Goal: Information Seeking & Learning: Learn about a topic

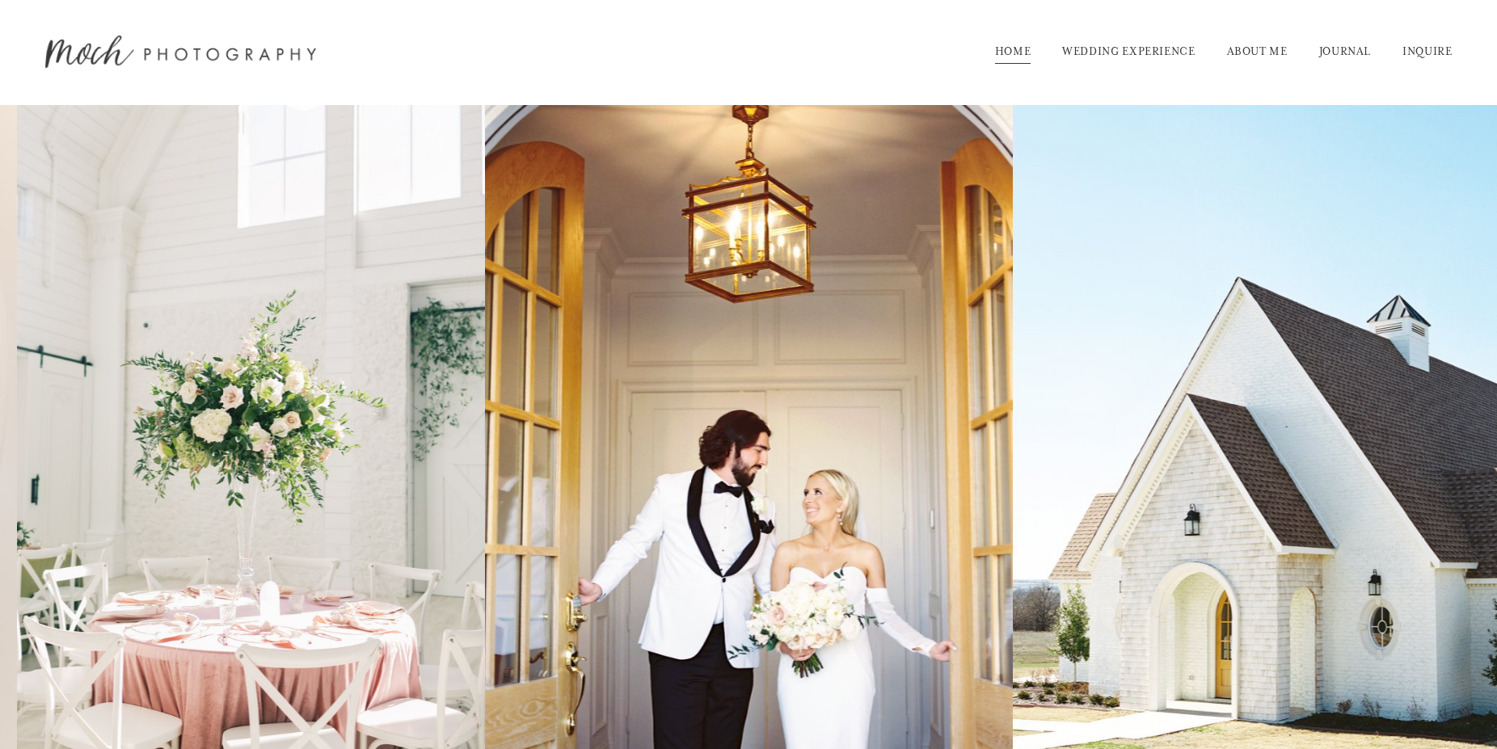
click at [1134, 47] on link "WEDDING EXPERIENCE" at bounding box center [1128, 52] width 133 height 26
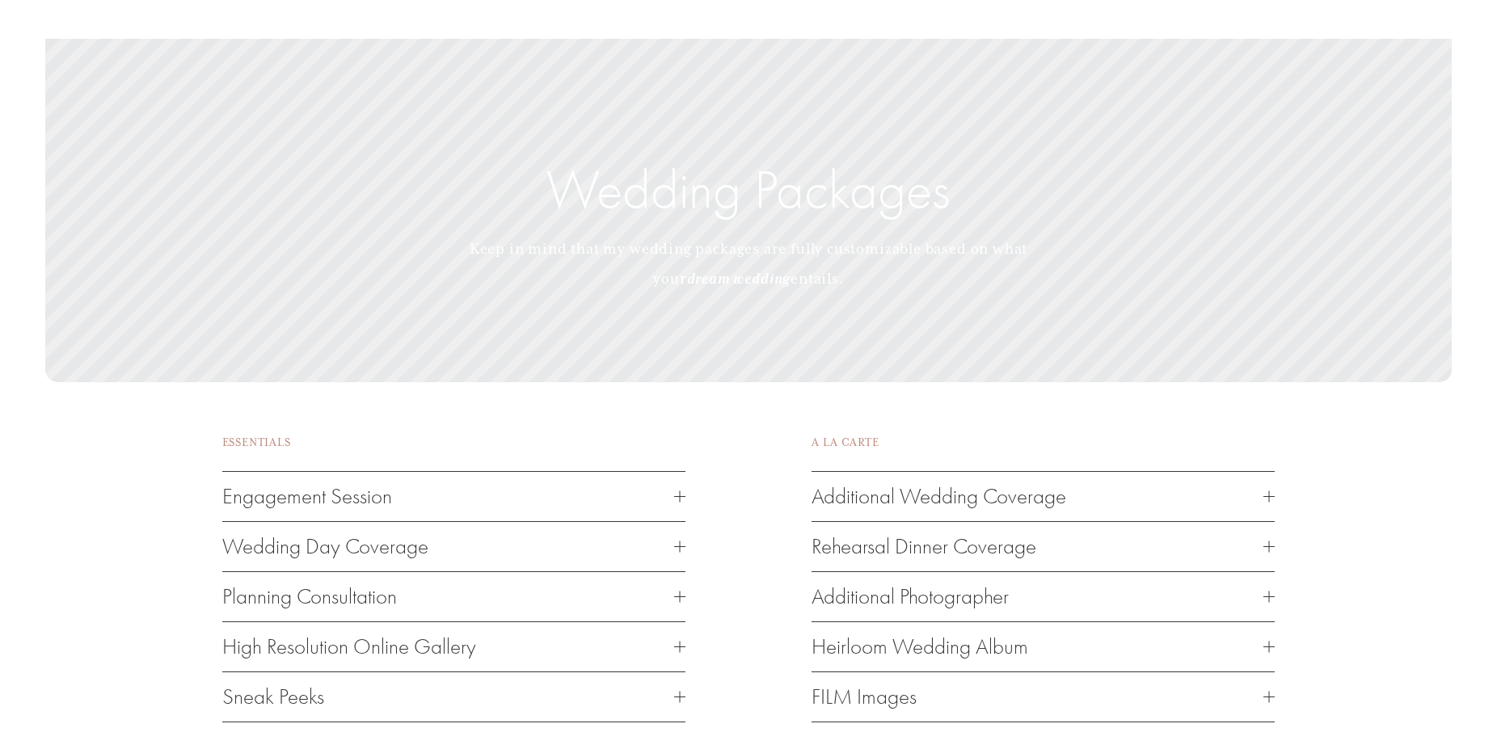
scroll to position [2308, 0]
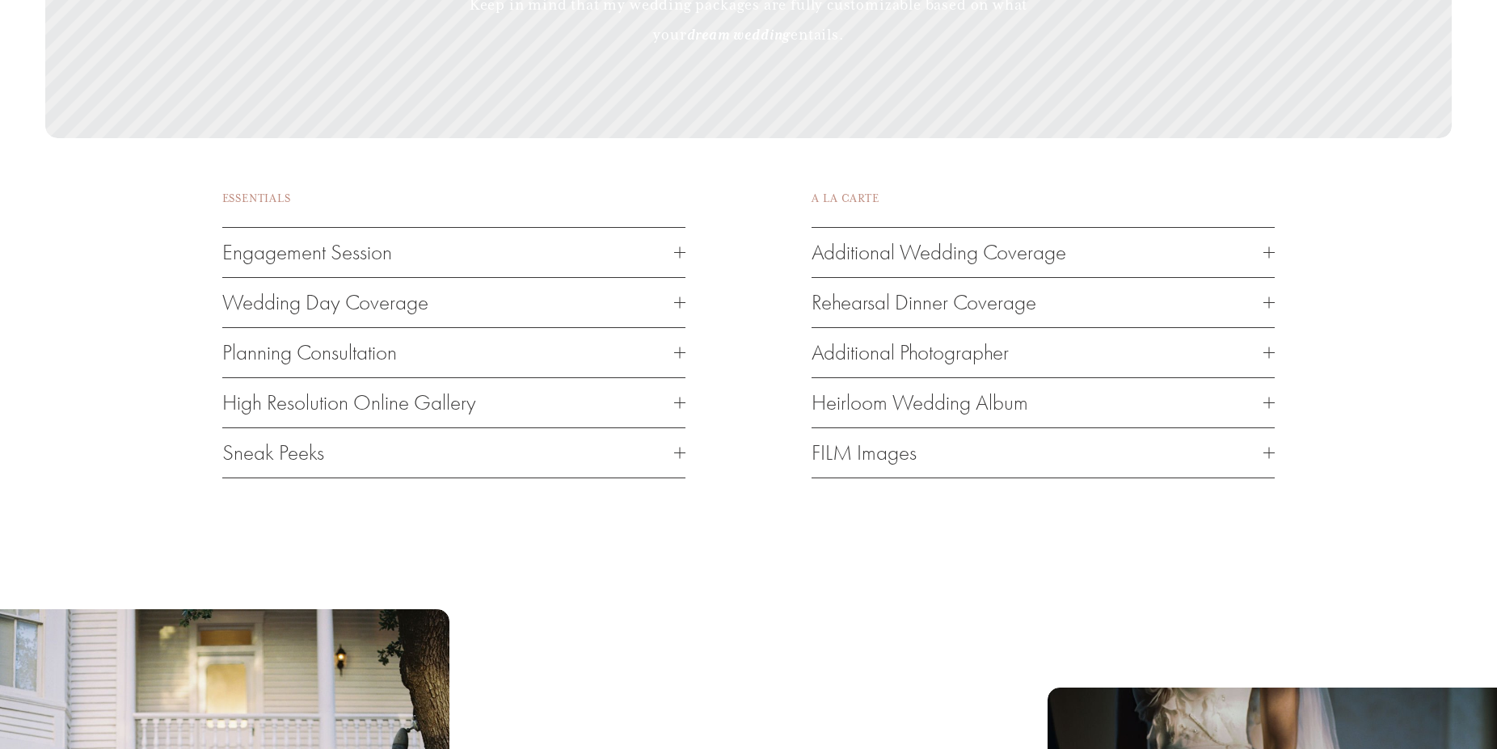
click at [682, 308] on div at bounding box center [679, 302] width 11 height 11
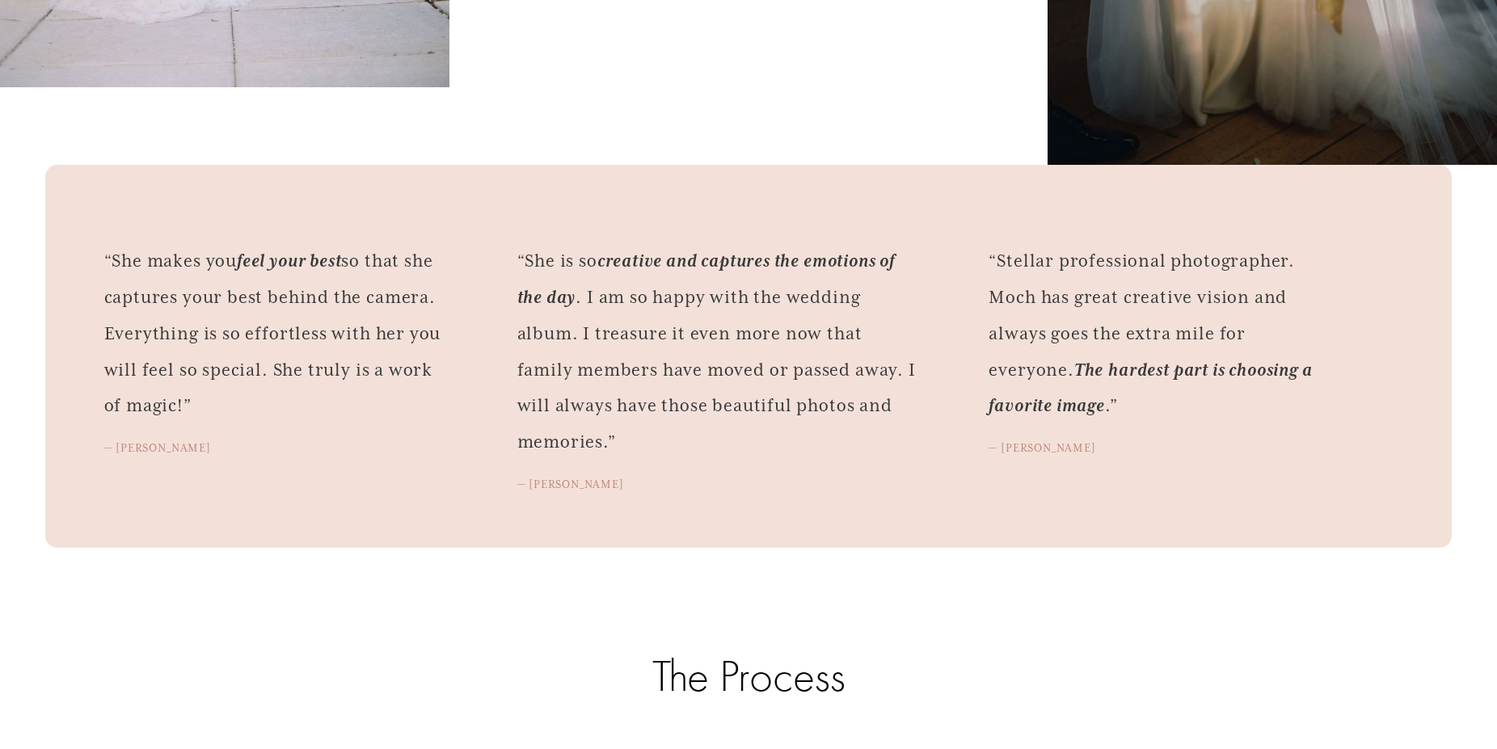
scroll to position [3133, 0]
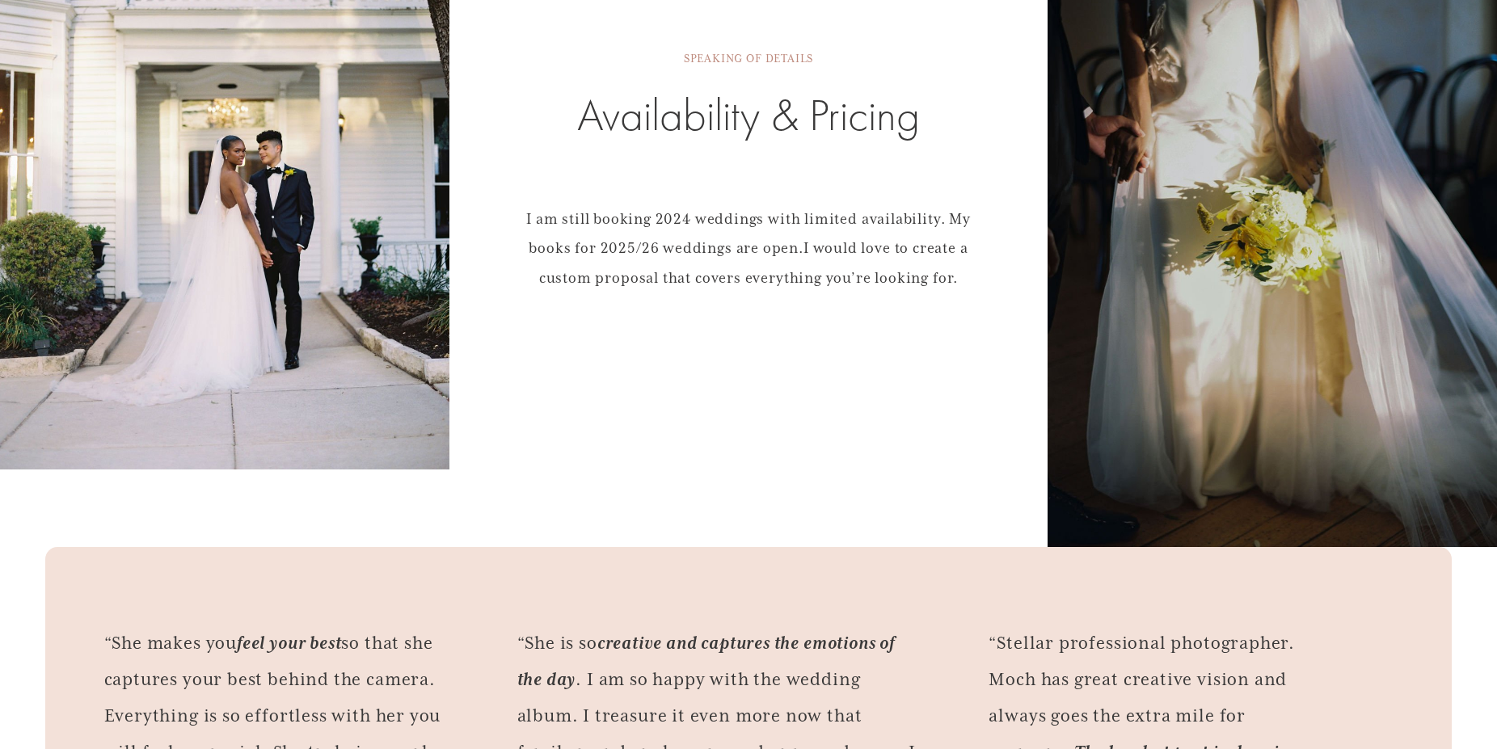
click at [899, 262] on p "I am still booking 2024 weddings with limited availability. My books for 2025/2…" at bounding box center [748, 248] width 463 height 89
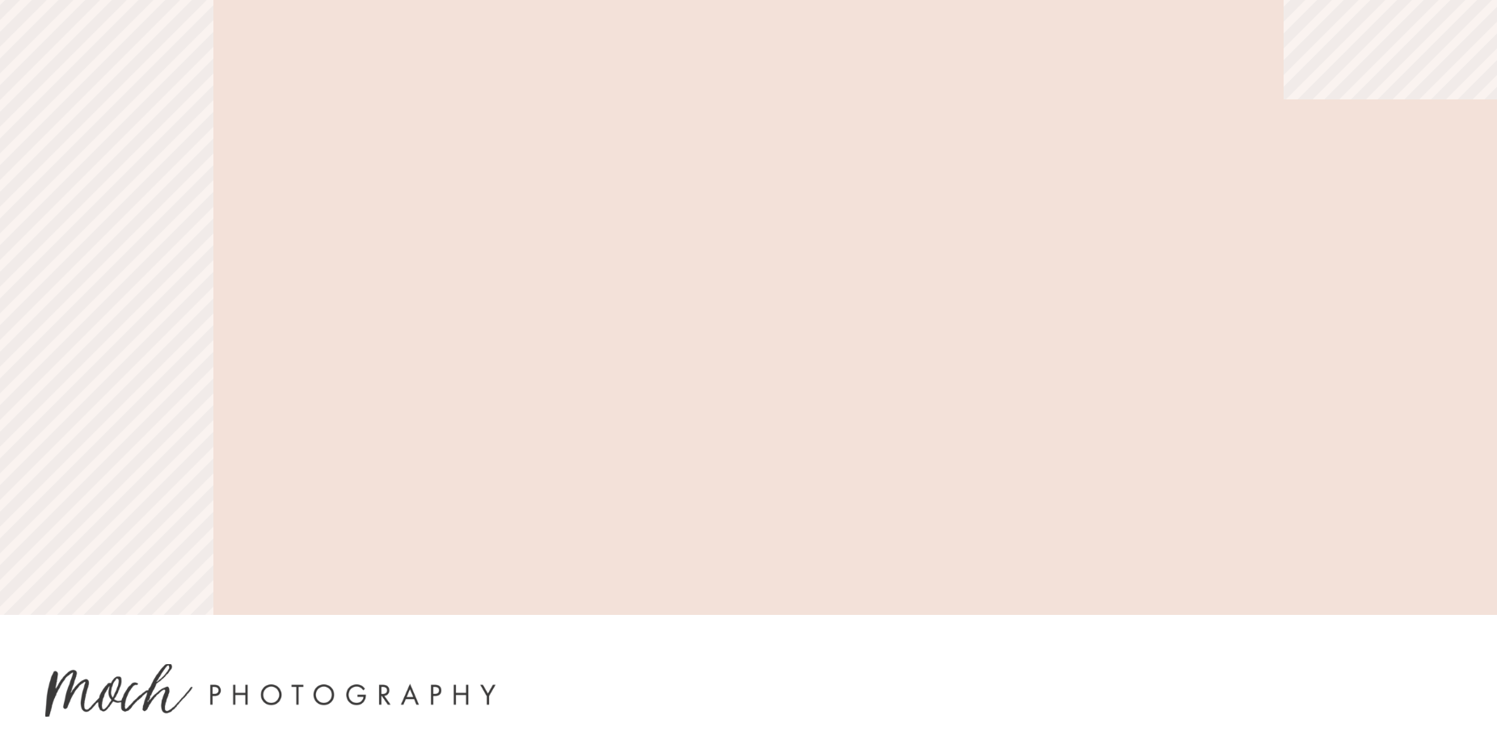
scroll to position [6947, 0]
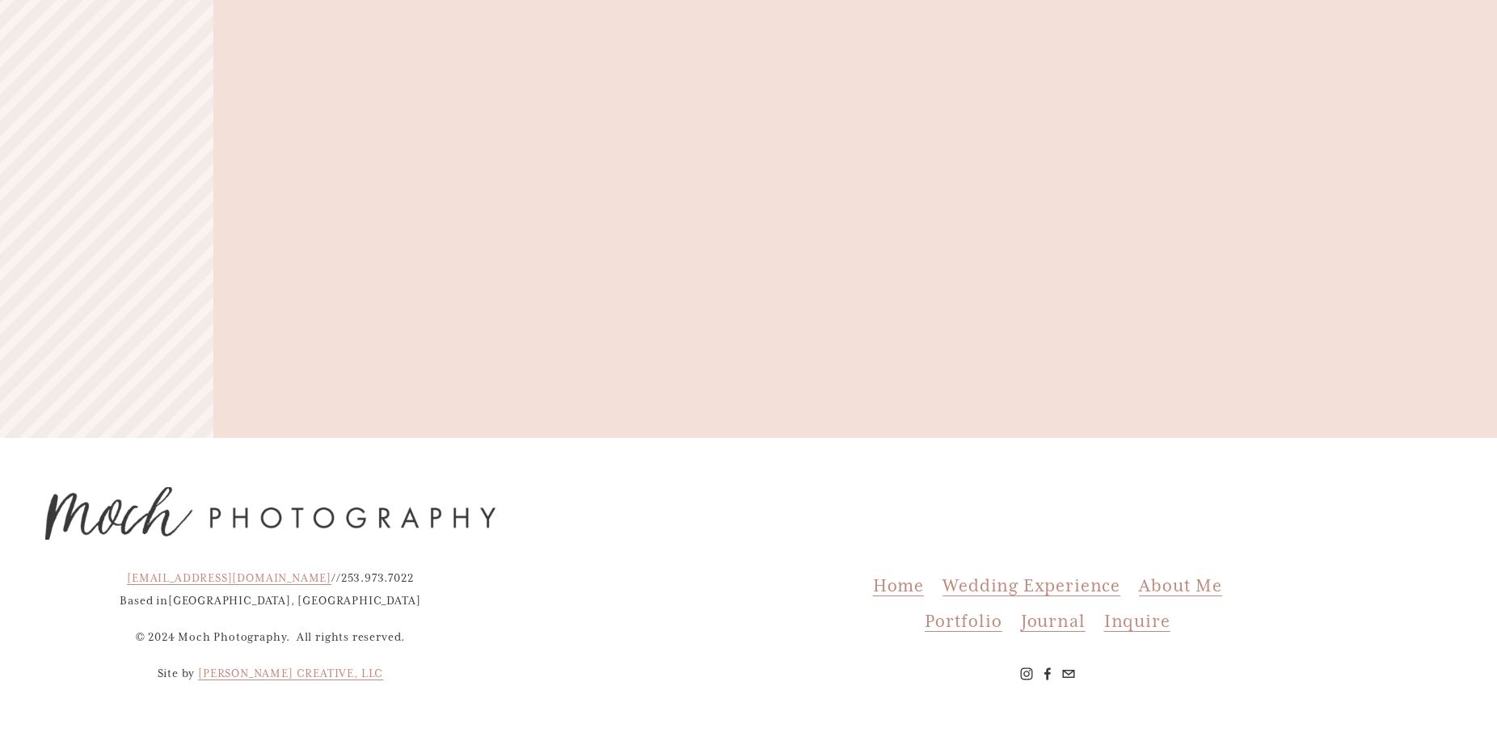
click at [1124, 626] on span "Inquire" at bounding box center [1137, 621] width 66 height 22
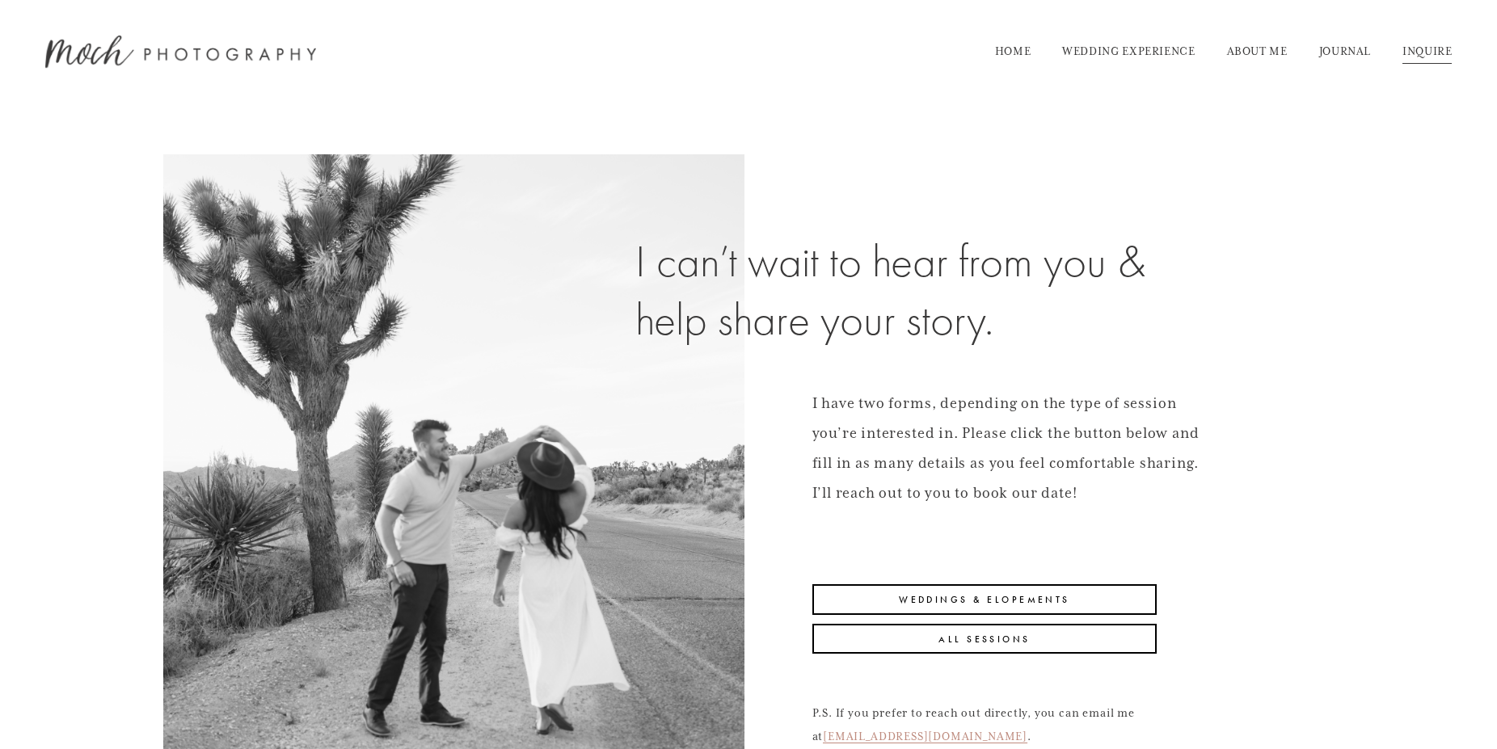
click at [1257, 51] on link "ABOUT ME" at bounding box center [1257, 52] width 61 height 26
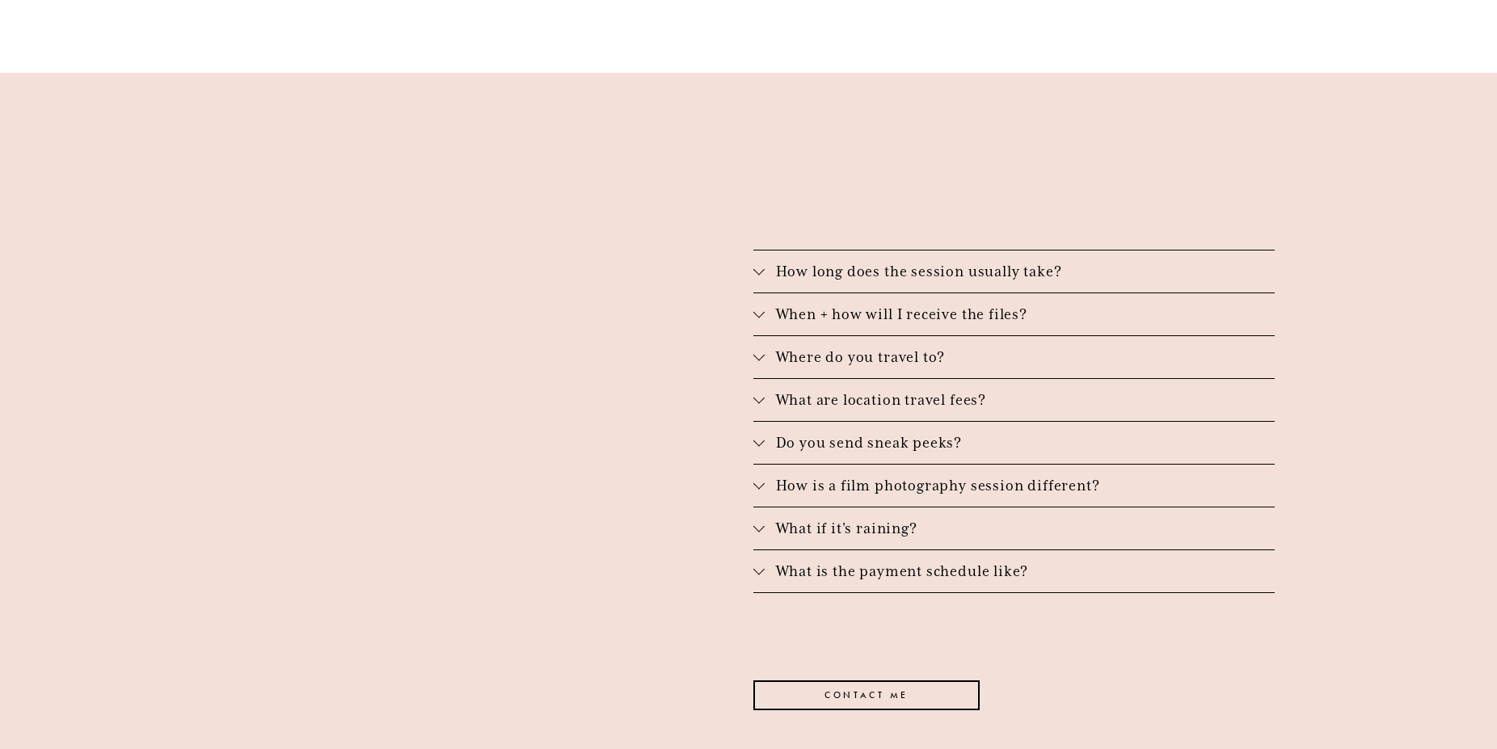
scroll to position [2803, 0]
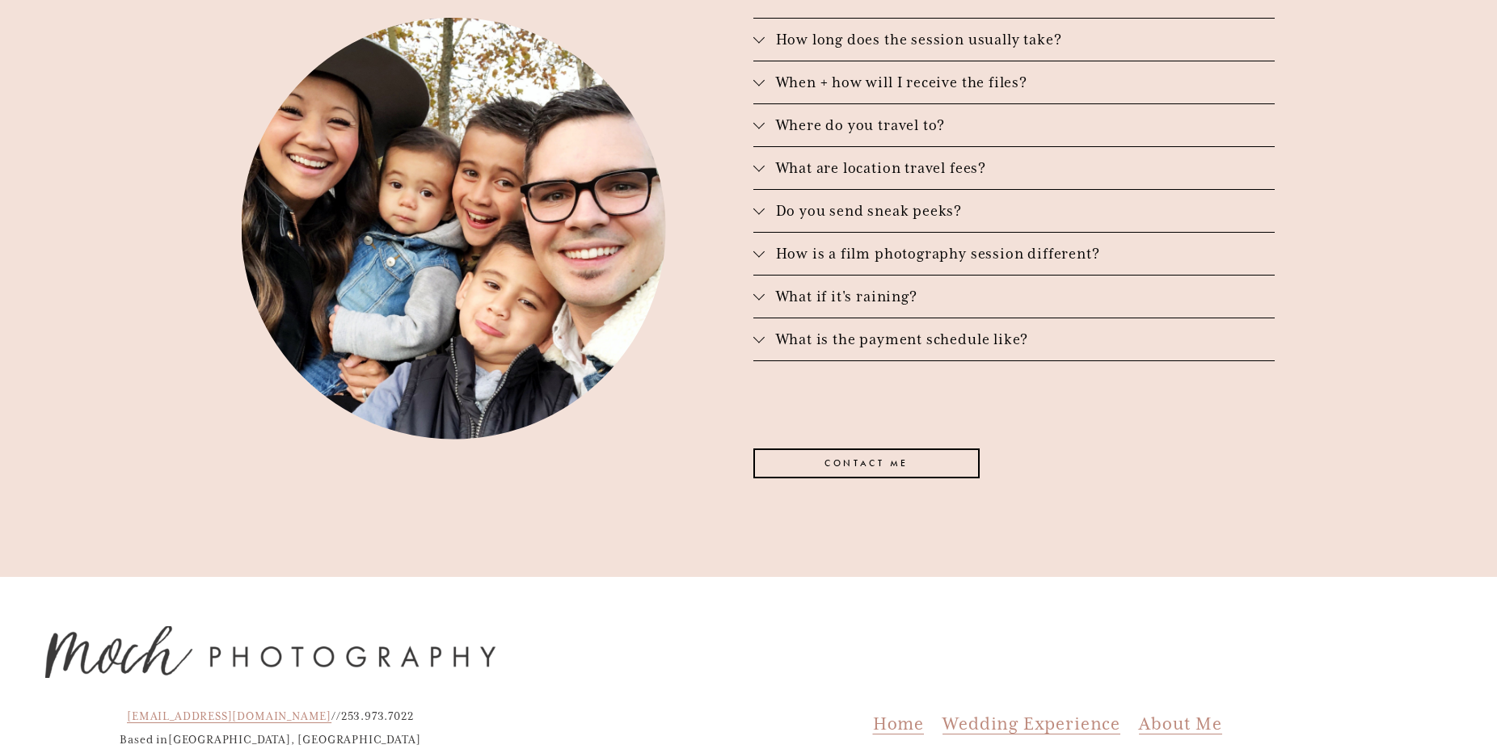
click at [998, 713] on span "Wedding Experience" at bounding box center [1031, 724] width 178 height 22
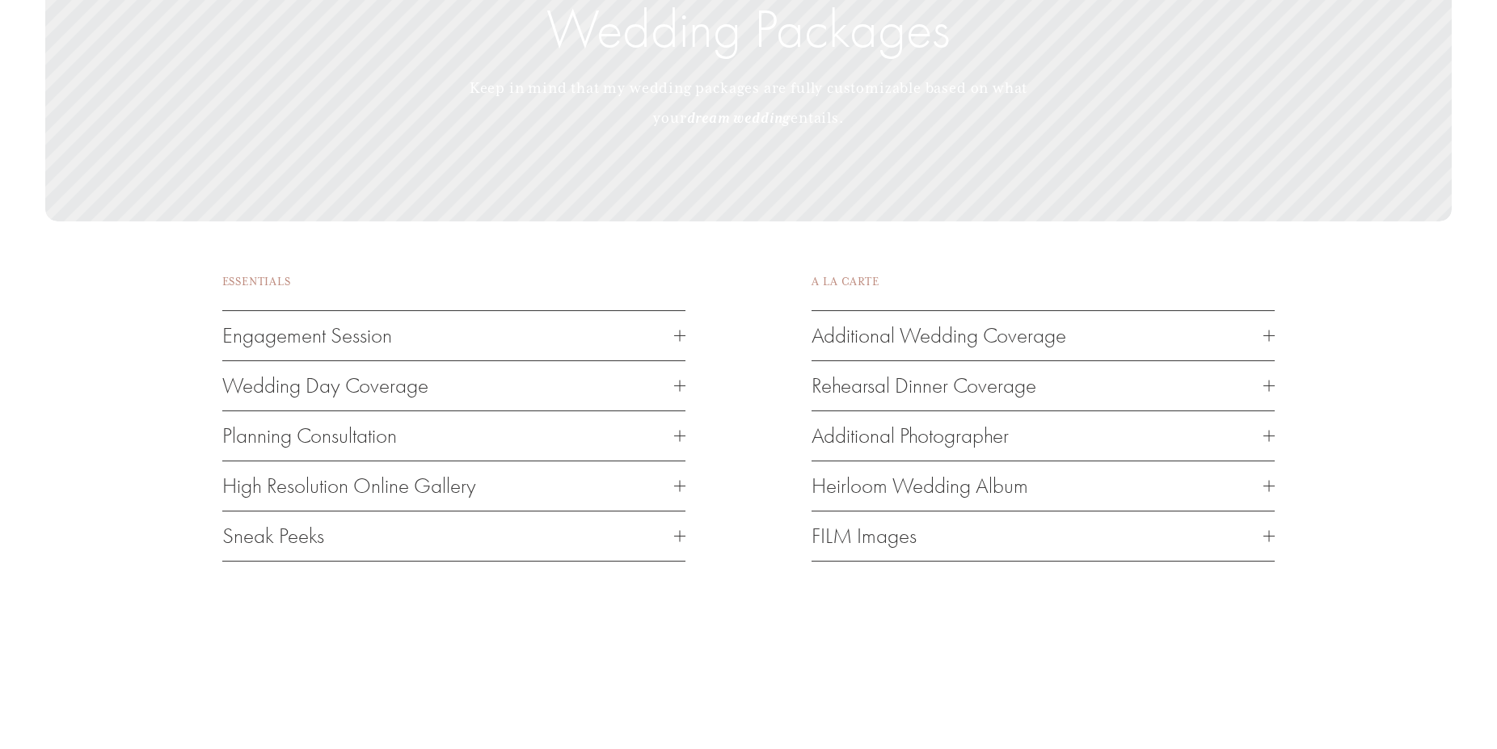
scroll to position [2226, 0]
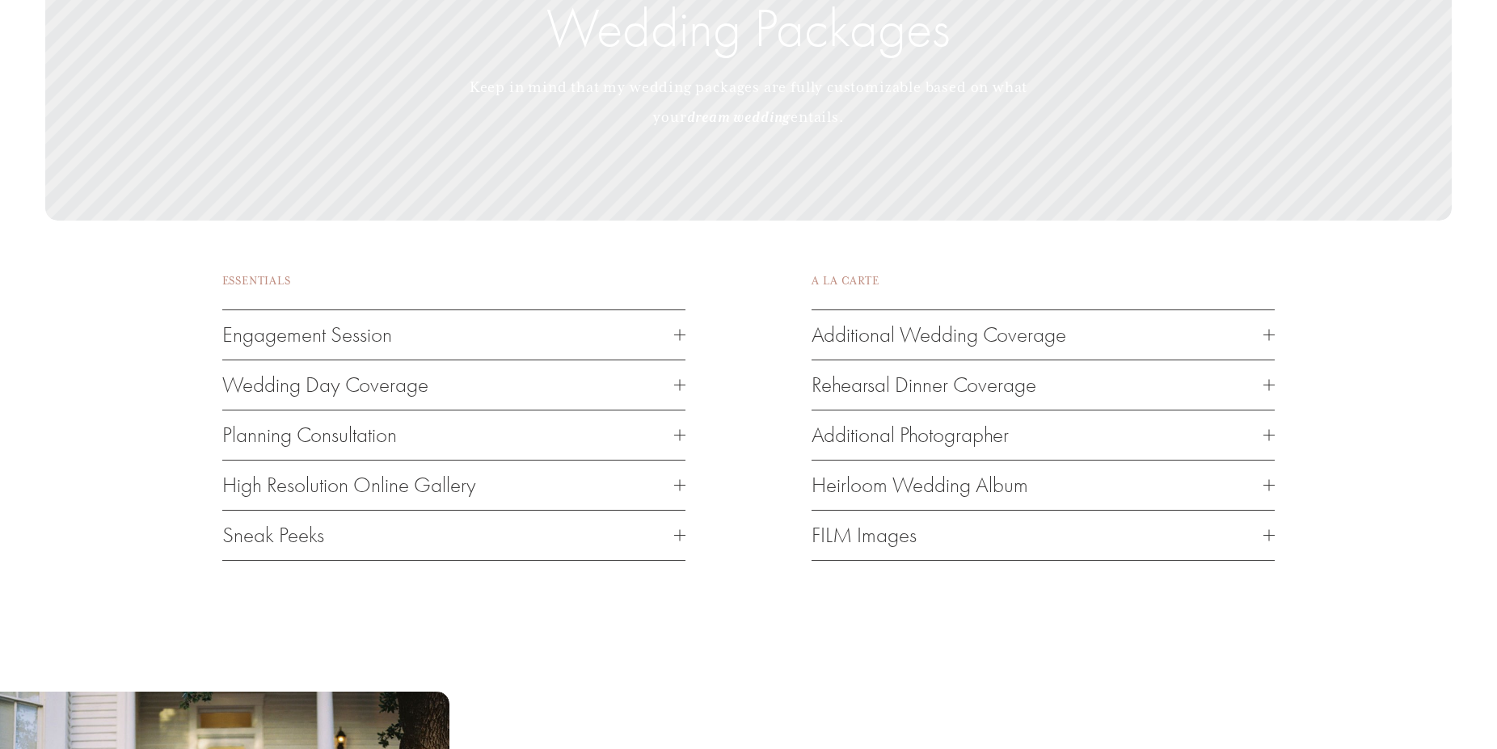
click at [680, 390] on div at bounding box center [679, 384] width 1 height 11
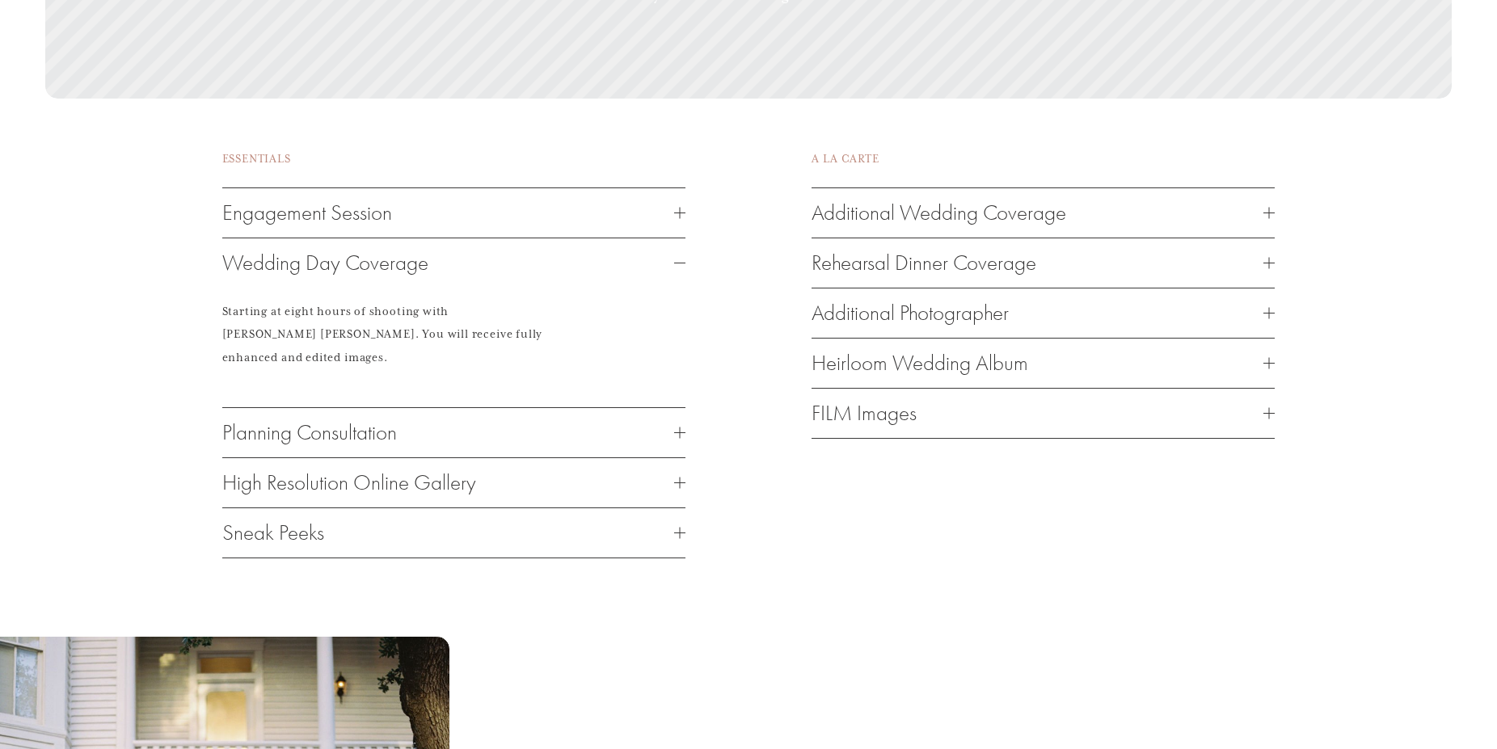
scroll to position [2391, 0]
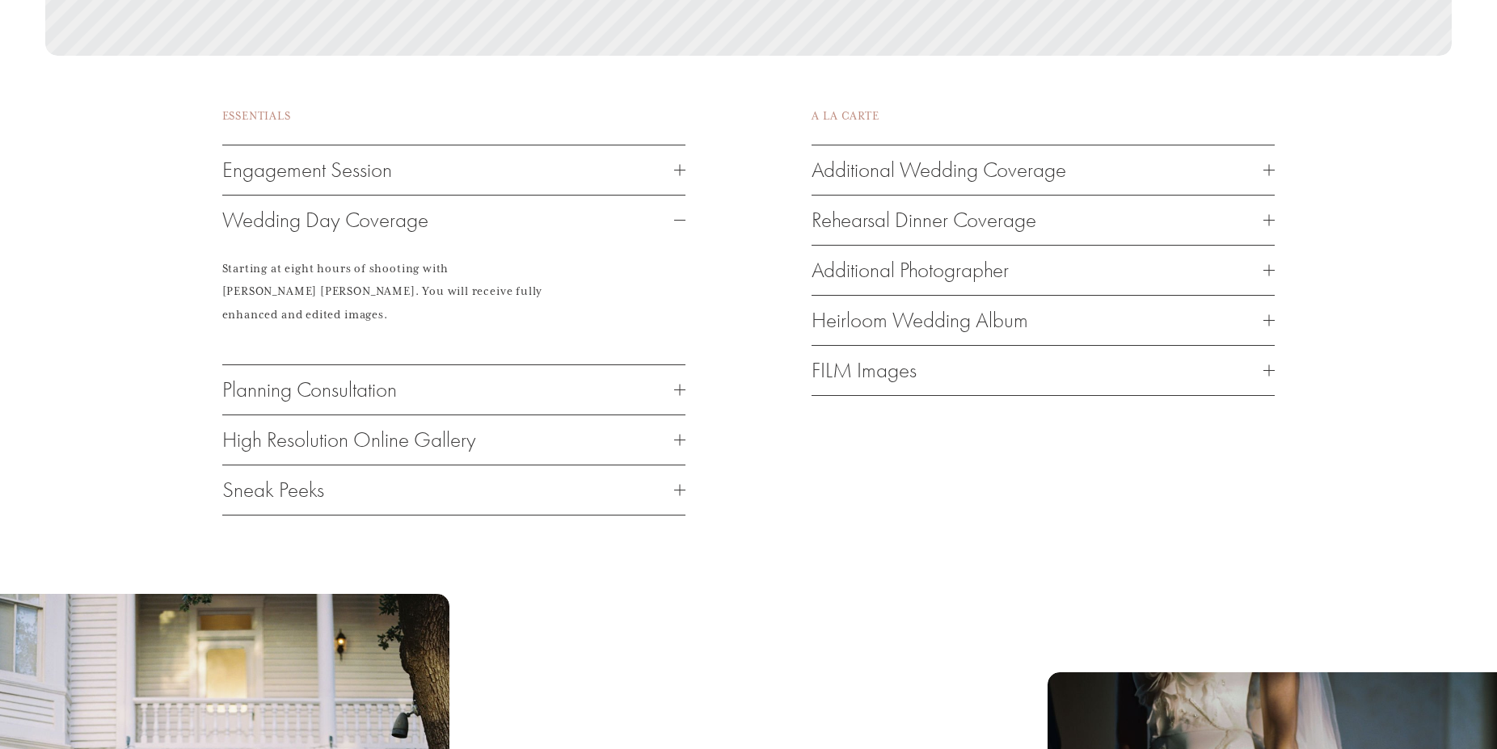
click at [676, 390] on div at bounding box center [679, 390] width 11 height 1
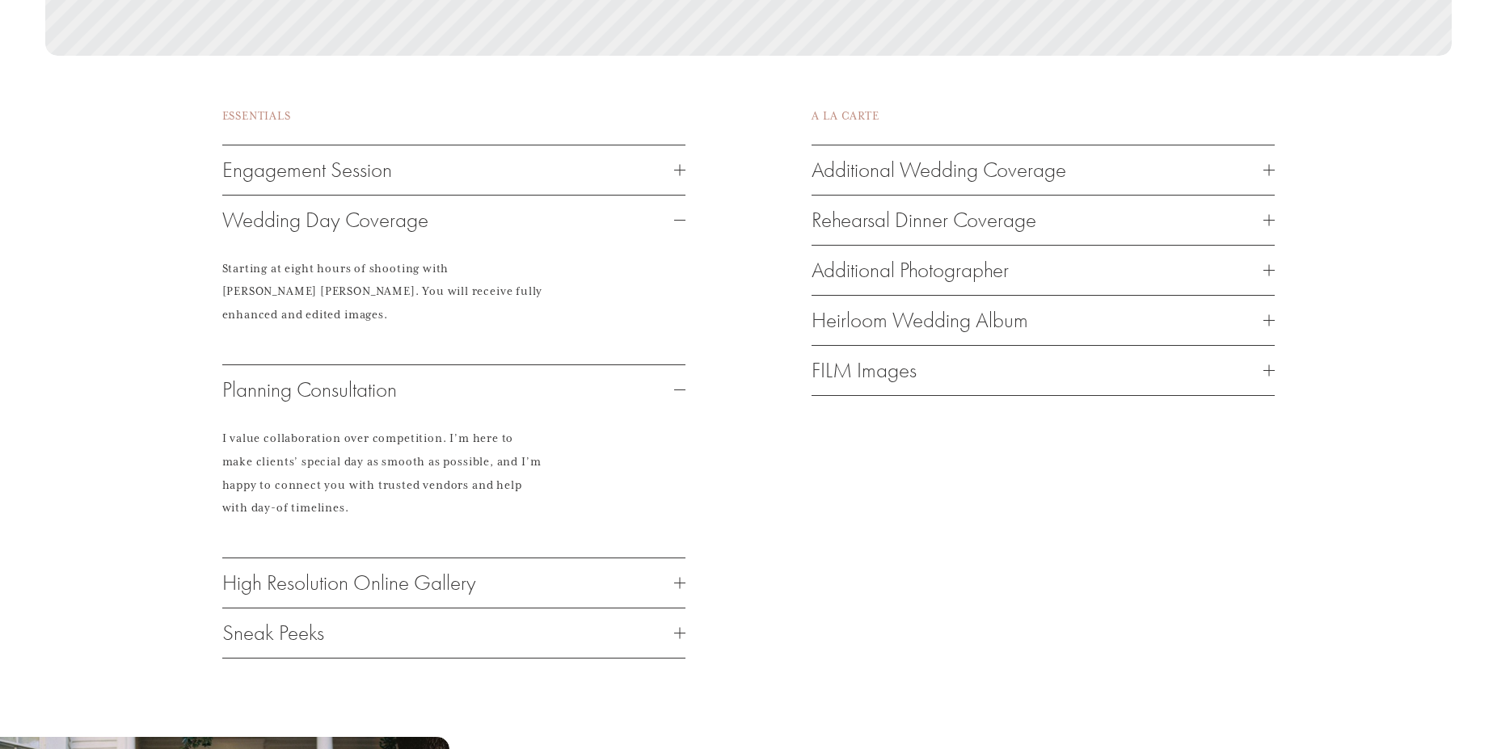
click at [676, 384] on div at bounding box center [679, 389] width 11 height 11
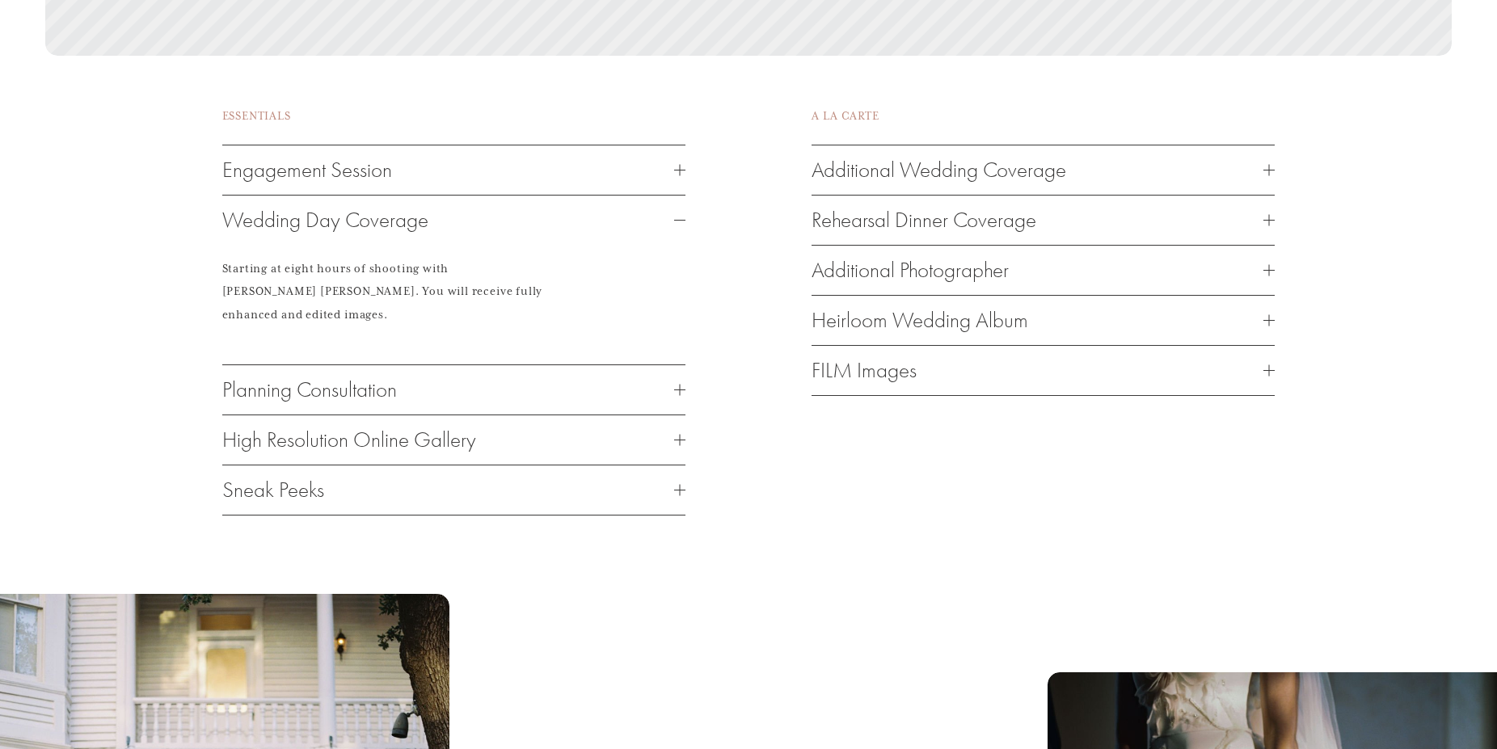
click at [683, 177] on button "Engagement Session" at bounding box center [453, 169] width 463 height 49
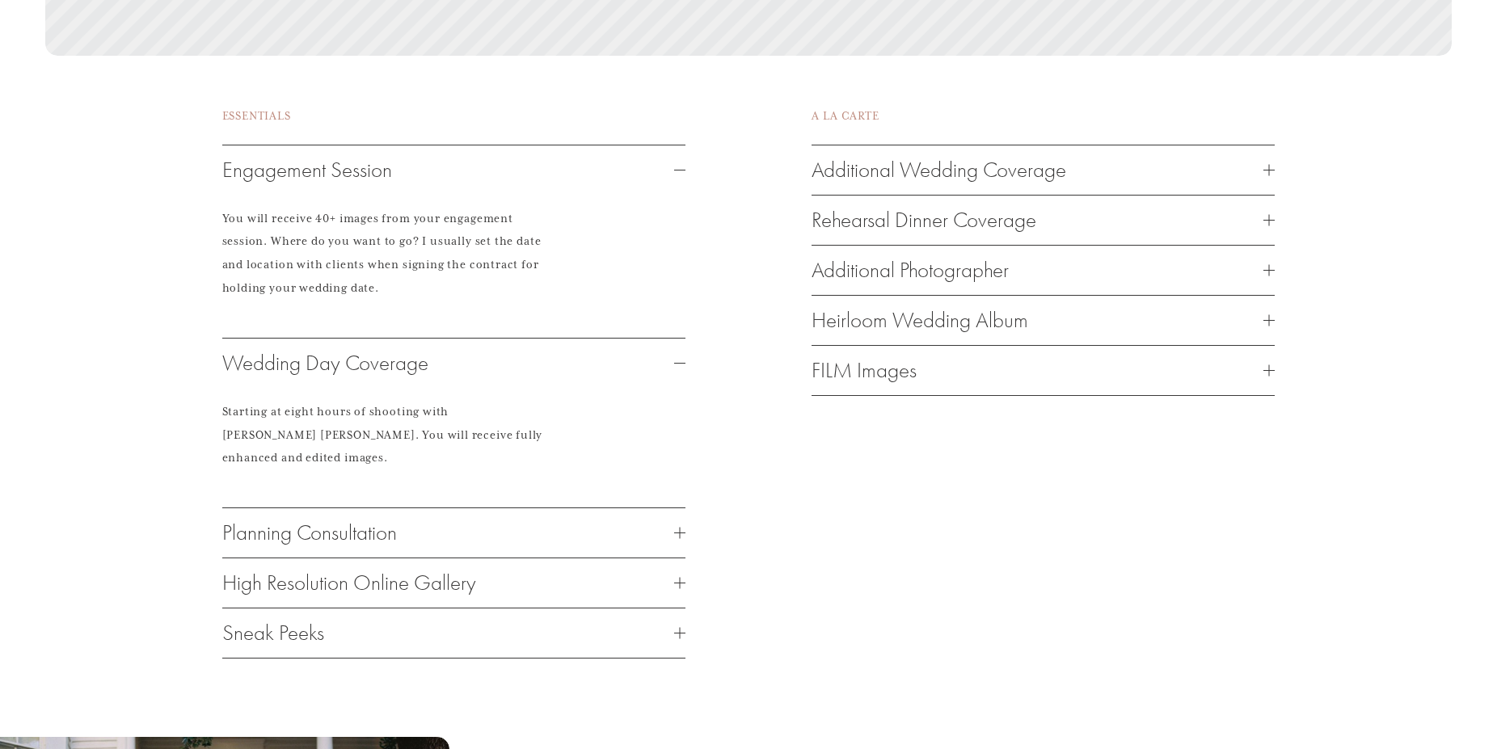
click at [685, 175] on div at bounding box center [679, 169] width 11 height 11
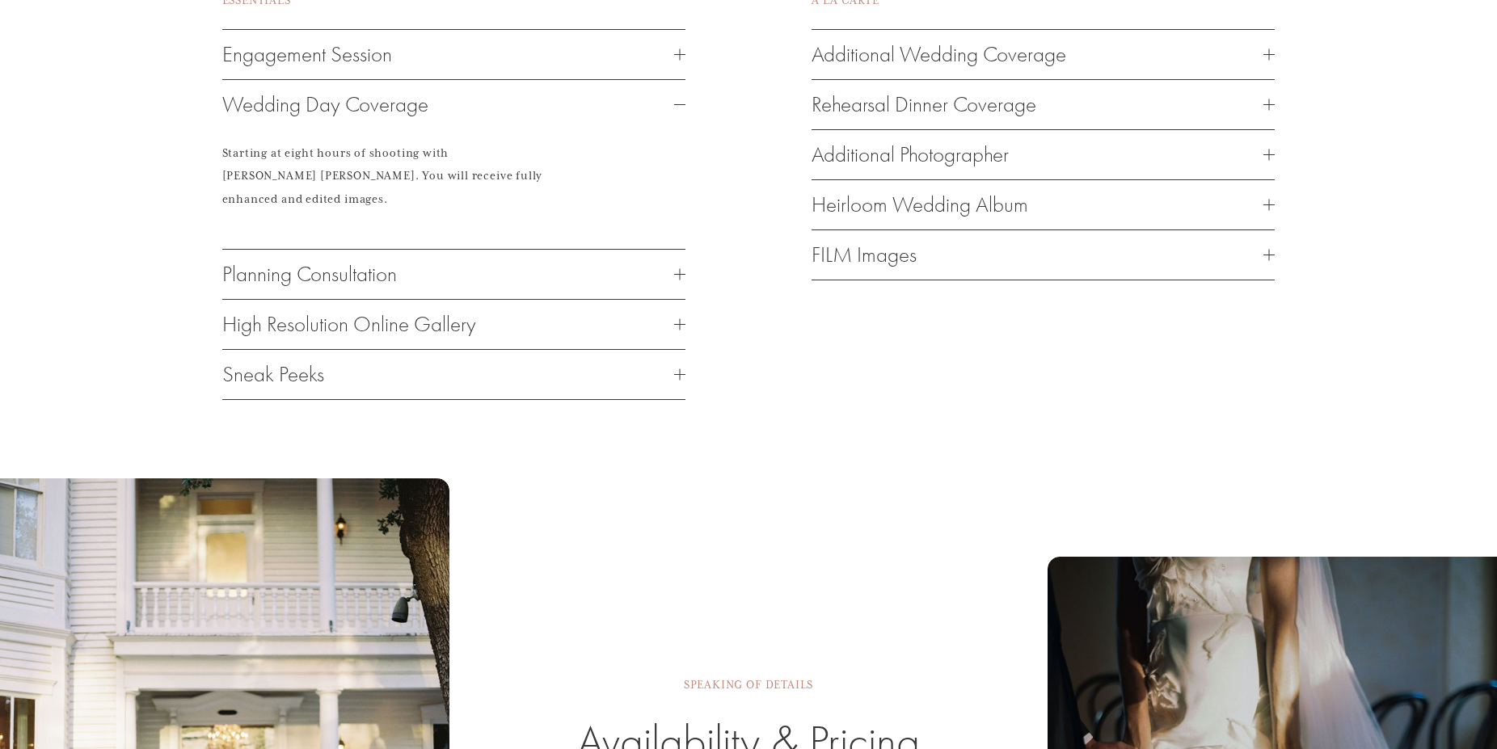
scroll to position [2720, 0]
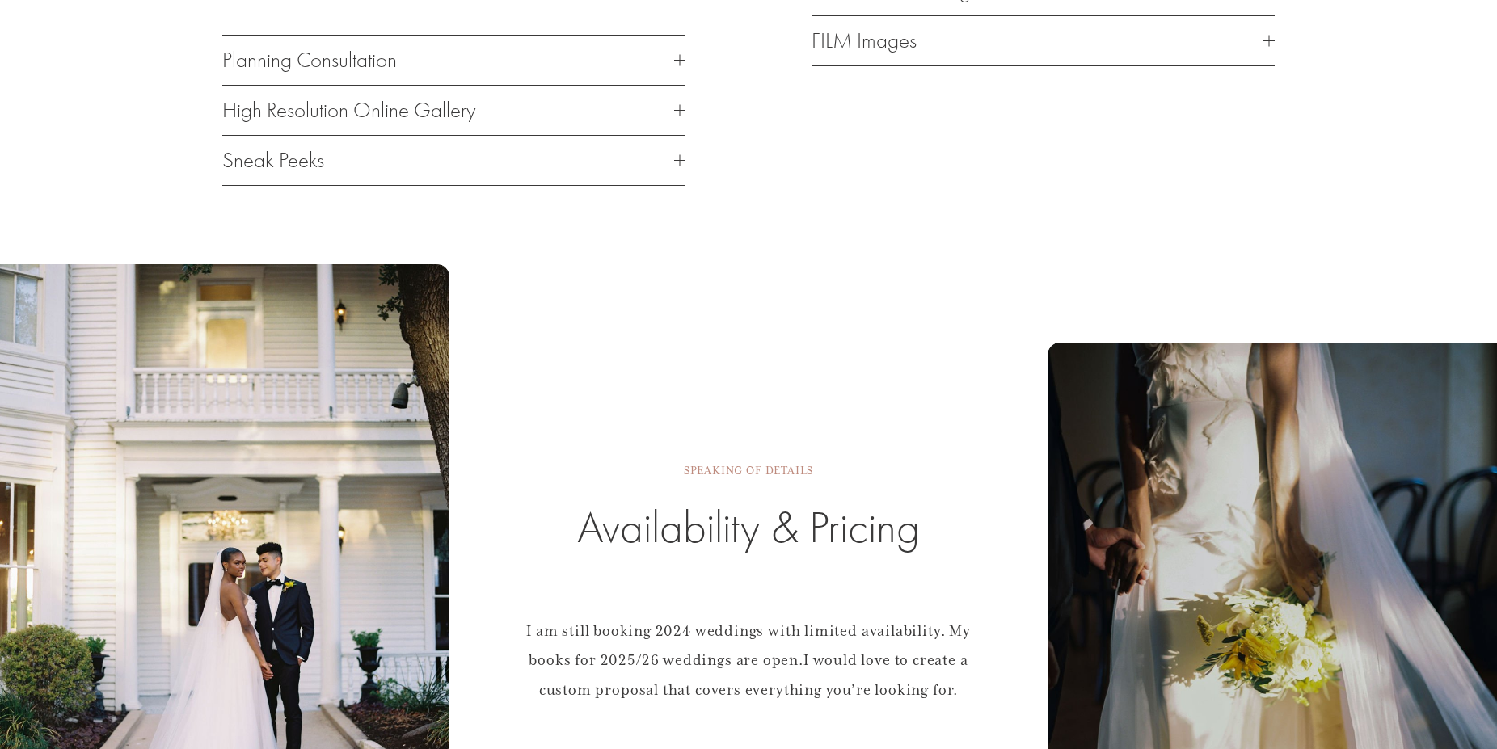
click at [803, 523] on h2 "Availability & Pricing" at bounding box center [748, 528] width 463 height 59
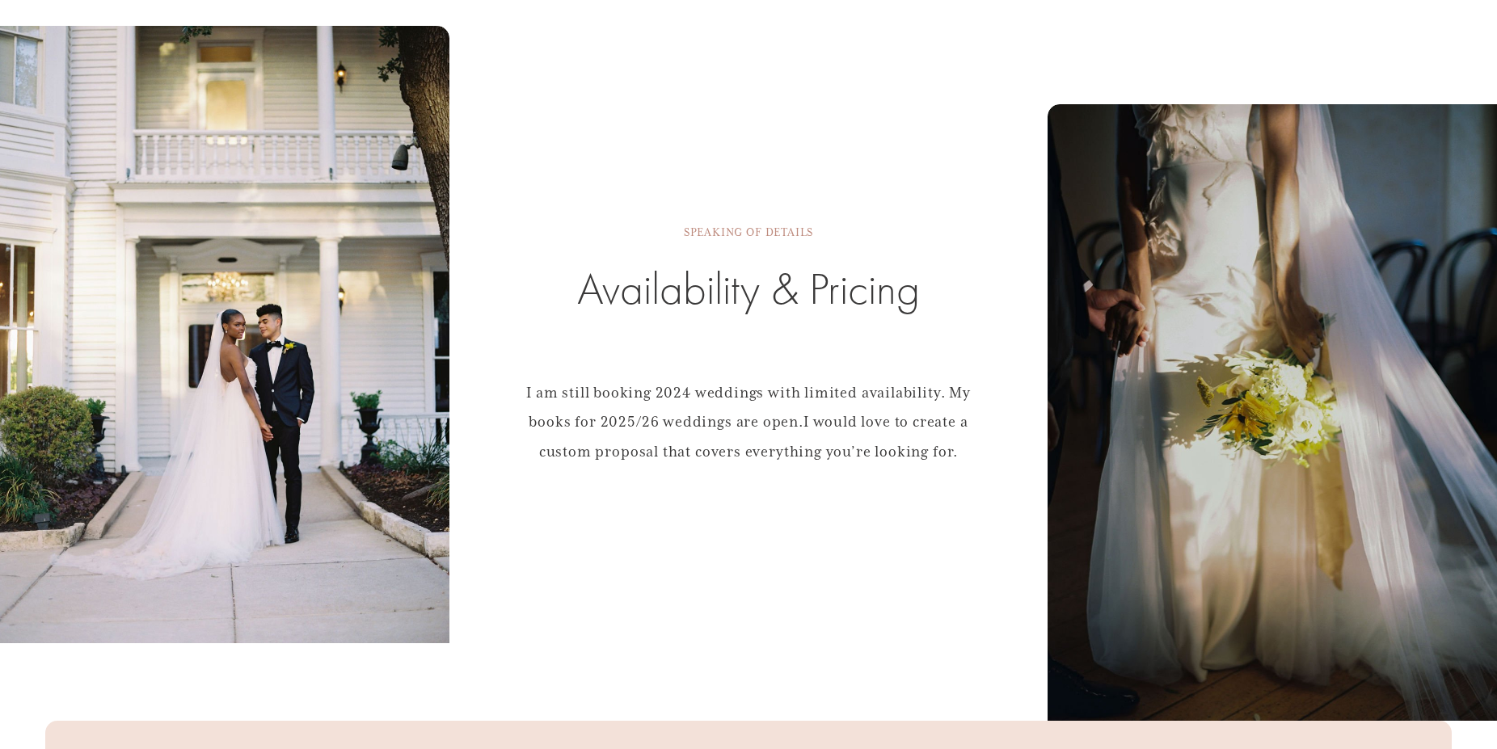
scroll to position [2968, 0]
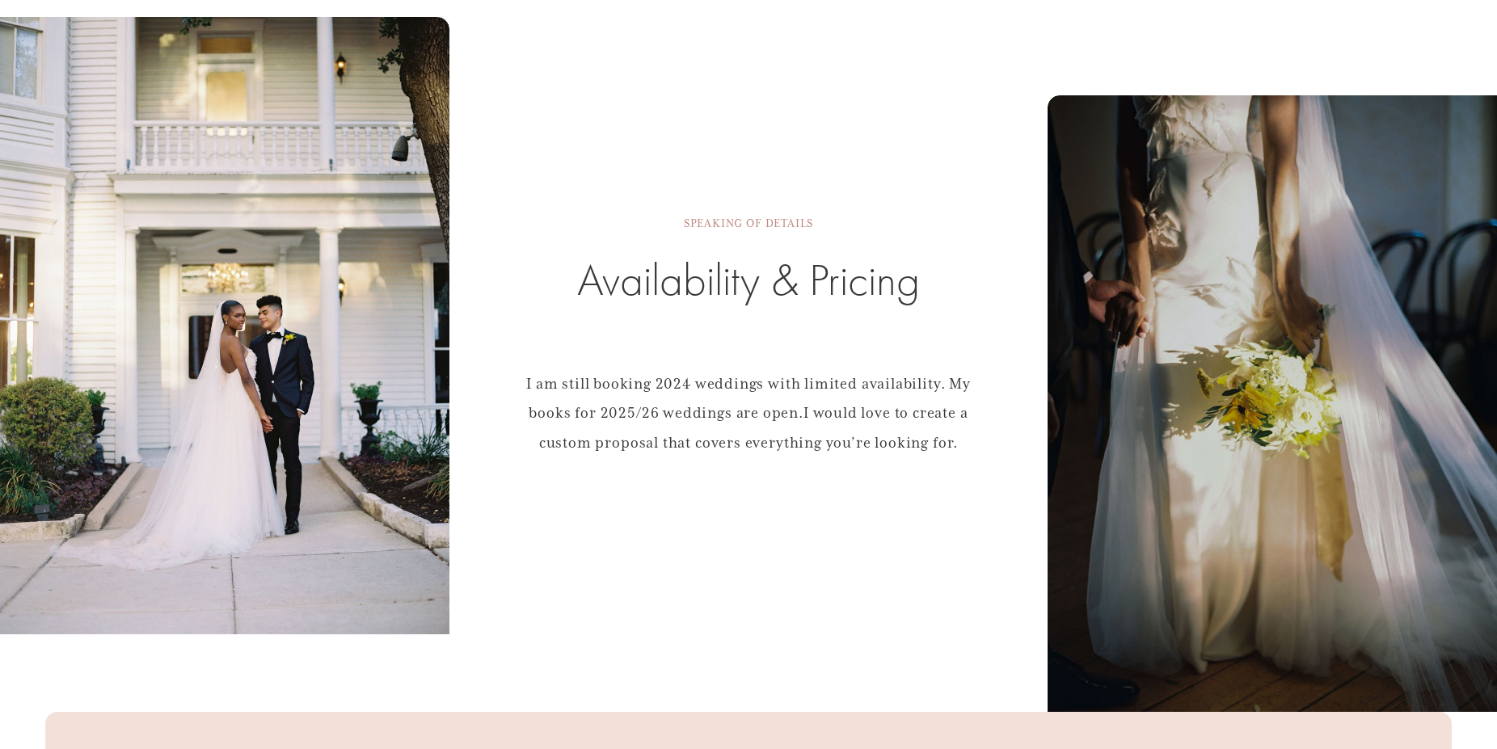
click at [746, 402] on span "I am still booking 2024 weddings with limited availability. My books for 2025/2…" at bounding box center [750, 399] width 449 height 48
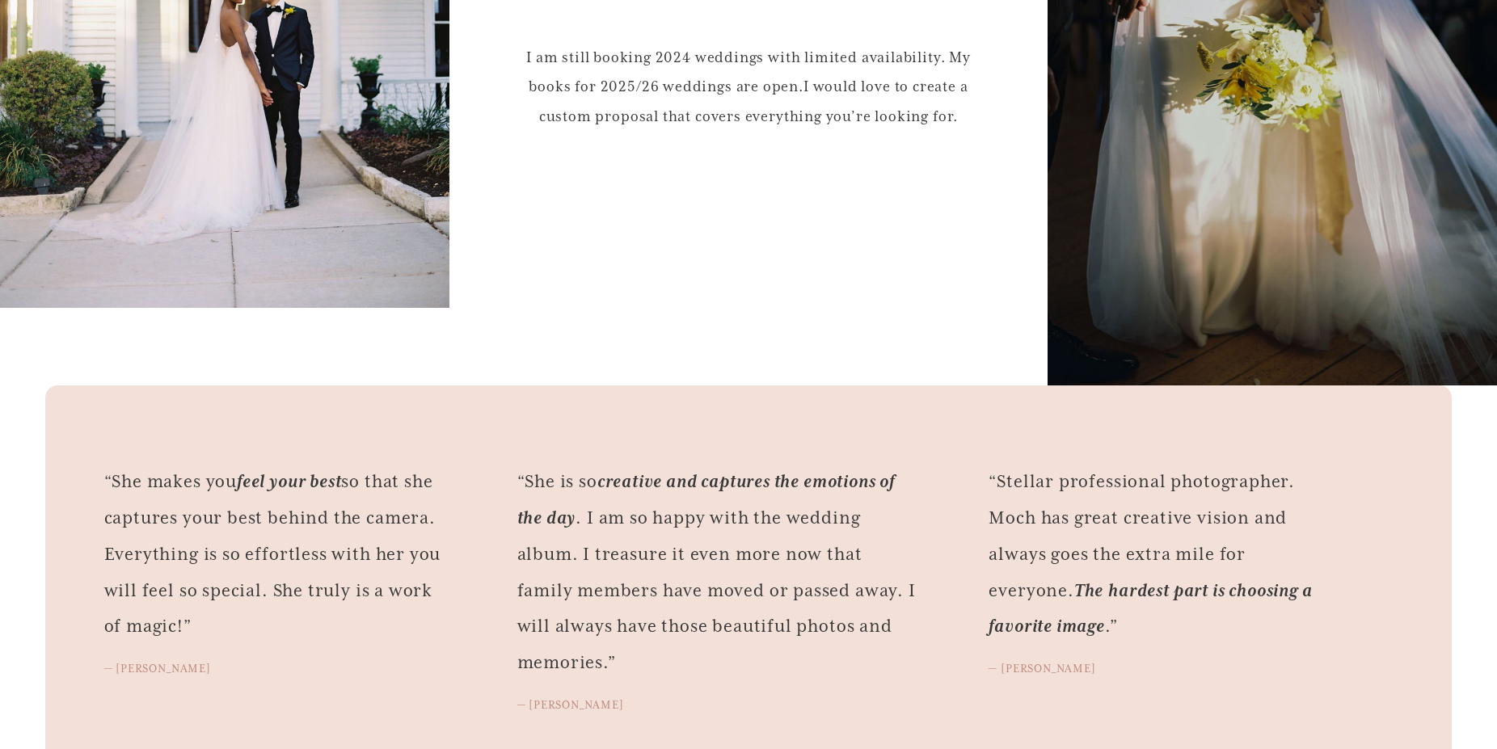
scroll to position [3297, 0]
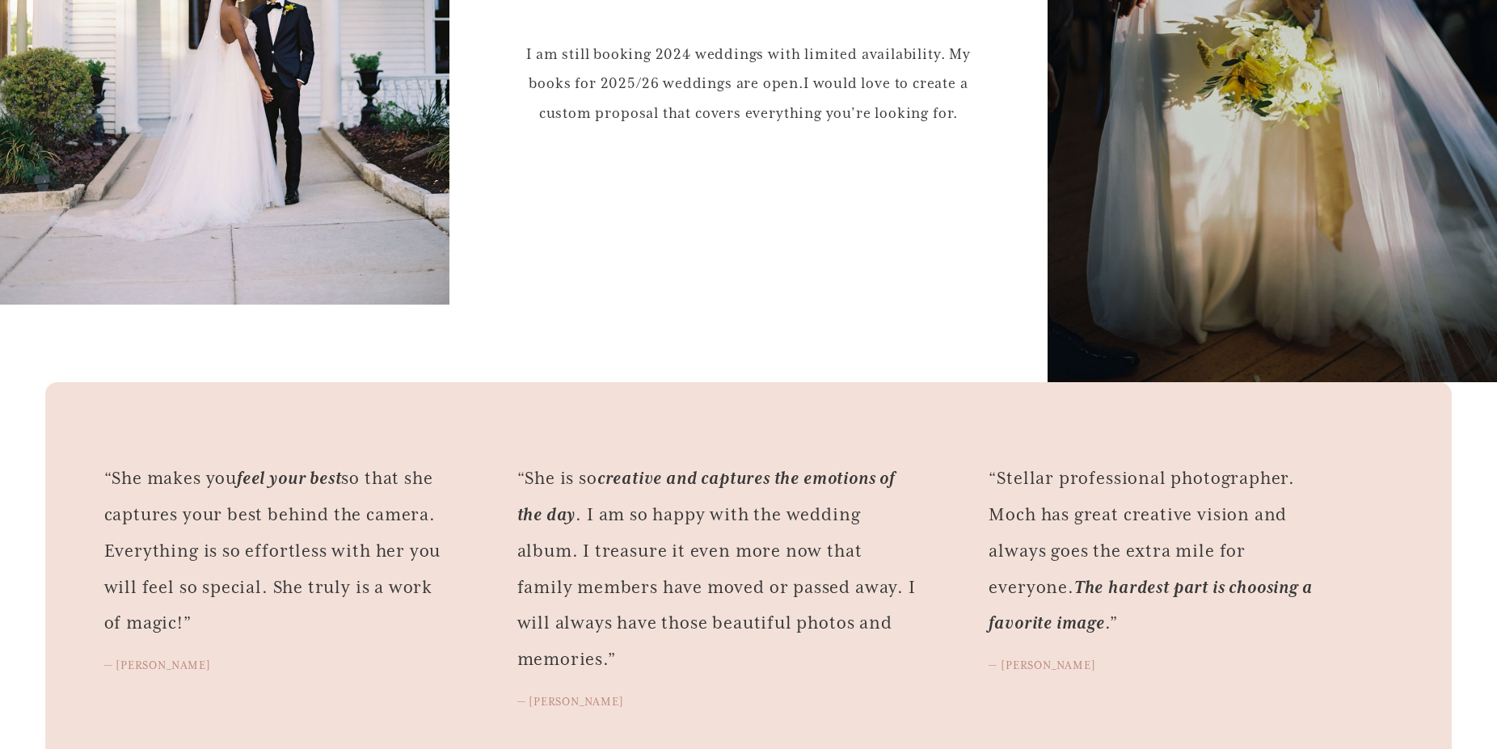
click at [761, 100] on p "I am still booking 2024 weddings with limited availability. My books for 2025/2…" at bounding box center [748, 84] width 463 height 89
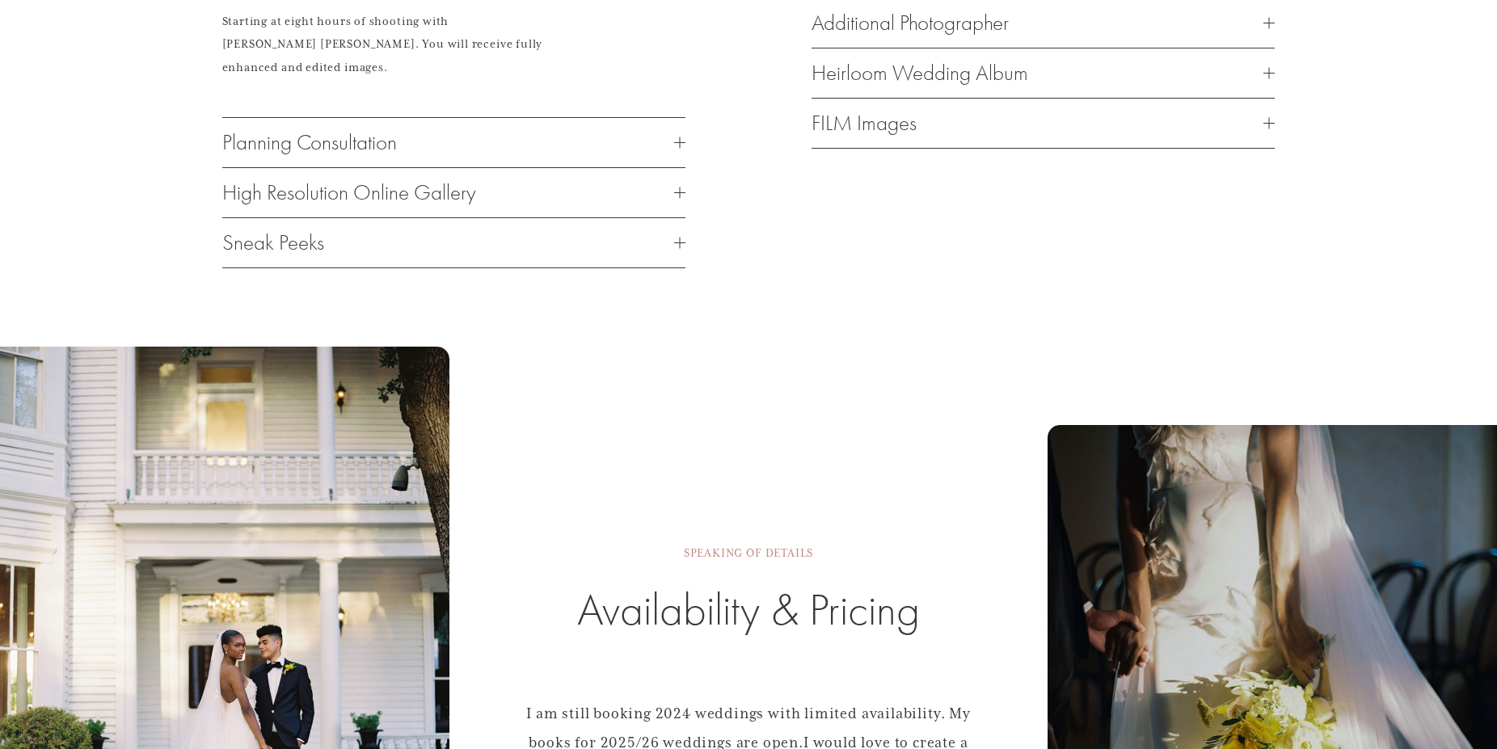
scroll to position [2308, 0]
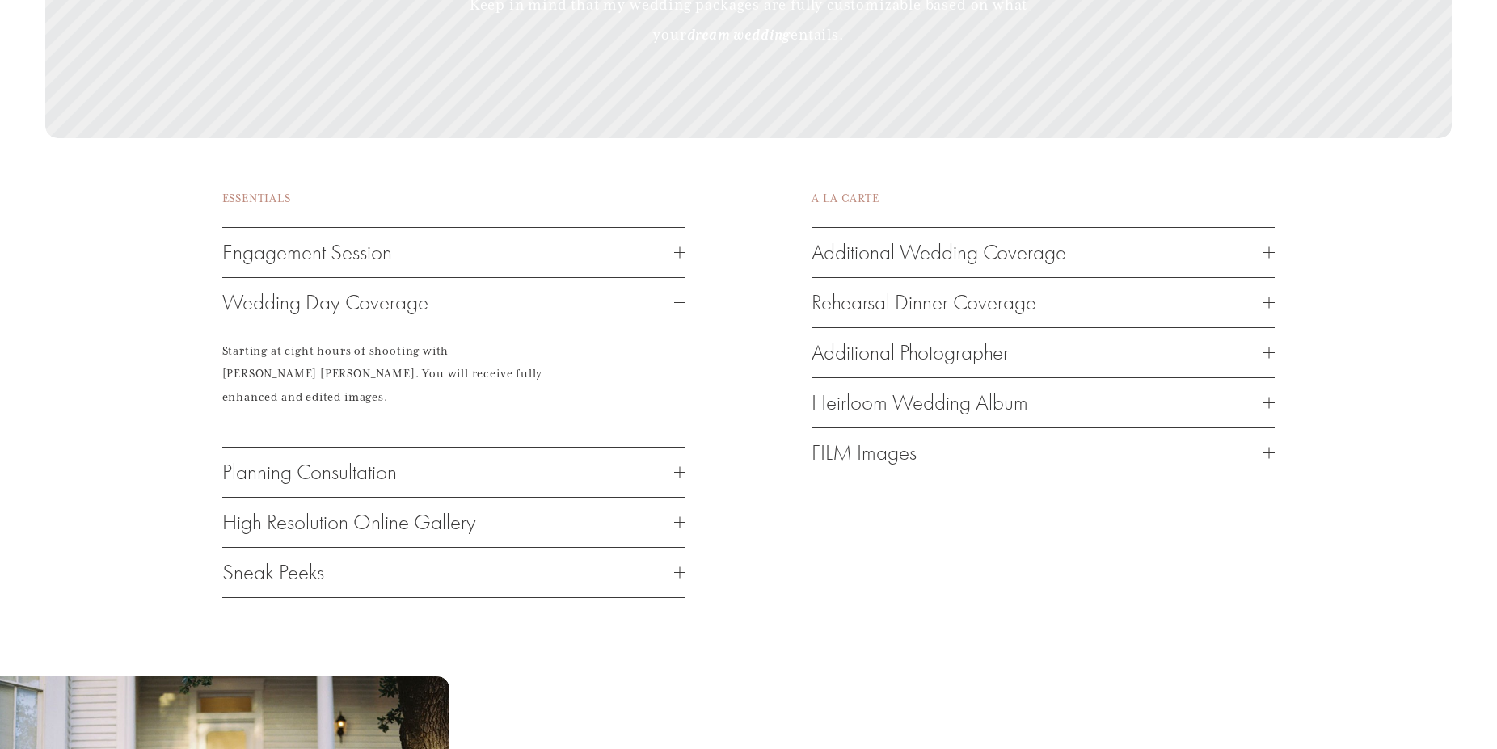
click at [396, 315] on span "Wedding Day Coverage" at bounding box center [448, 302] width 452 height 25
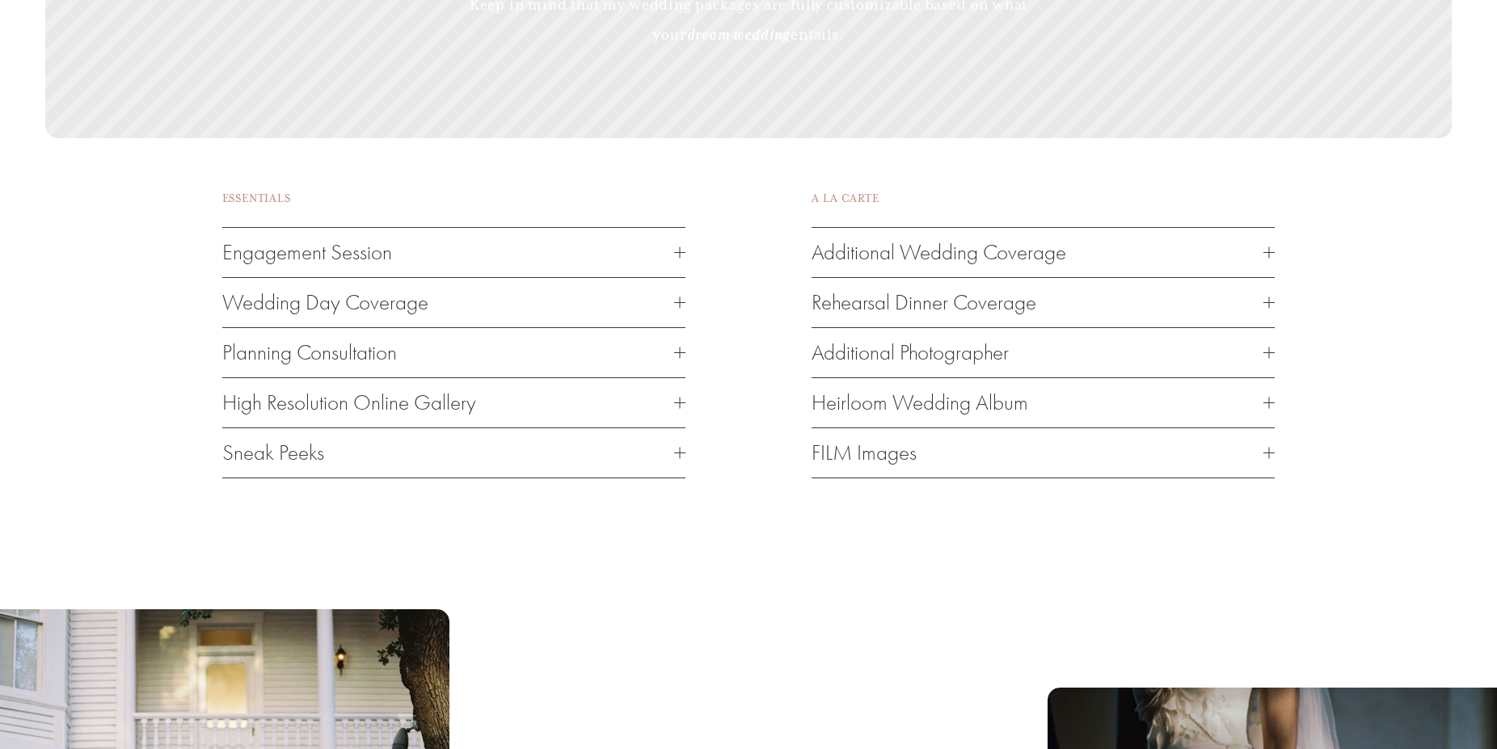
click at [393, 315] on span "Wedding Day Coverage" at bounding box center [448, 302] width 452 height 25
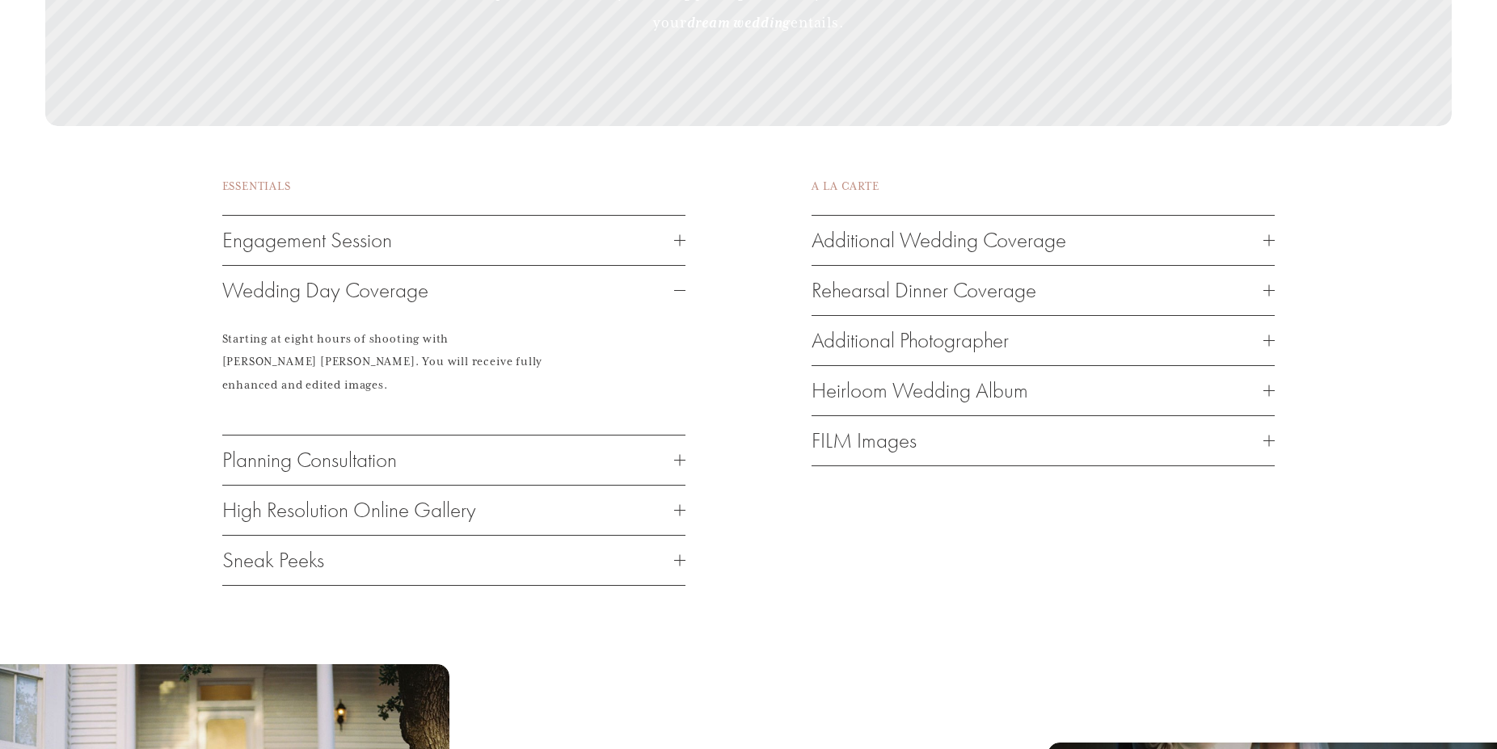
scroll to position [2226, 0]
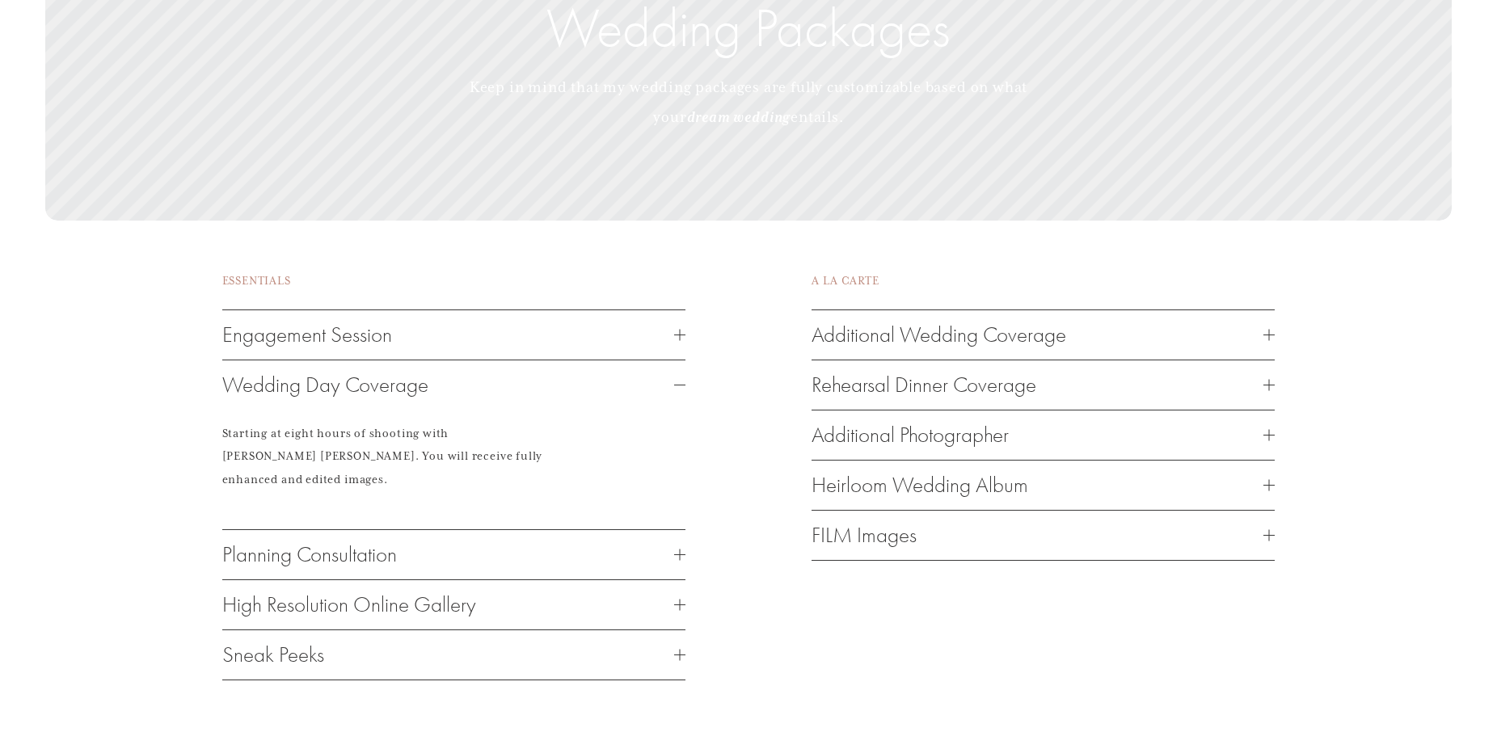
click at [916, 348] on span "Additional Wedding Coverage" at bounding box center [1037, 334] width 452 height 25
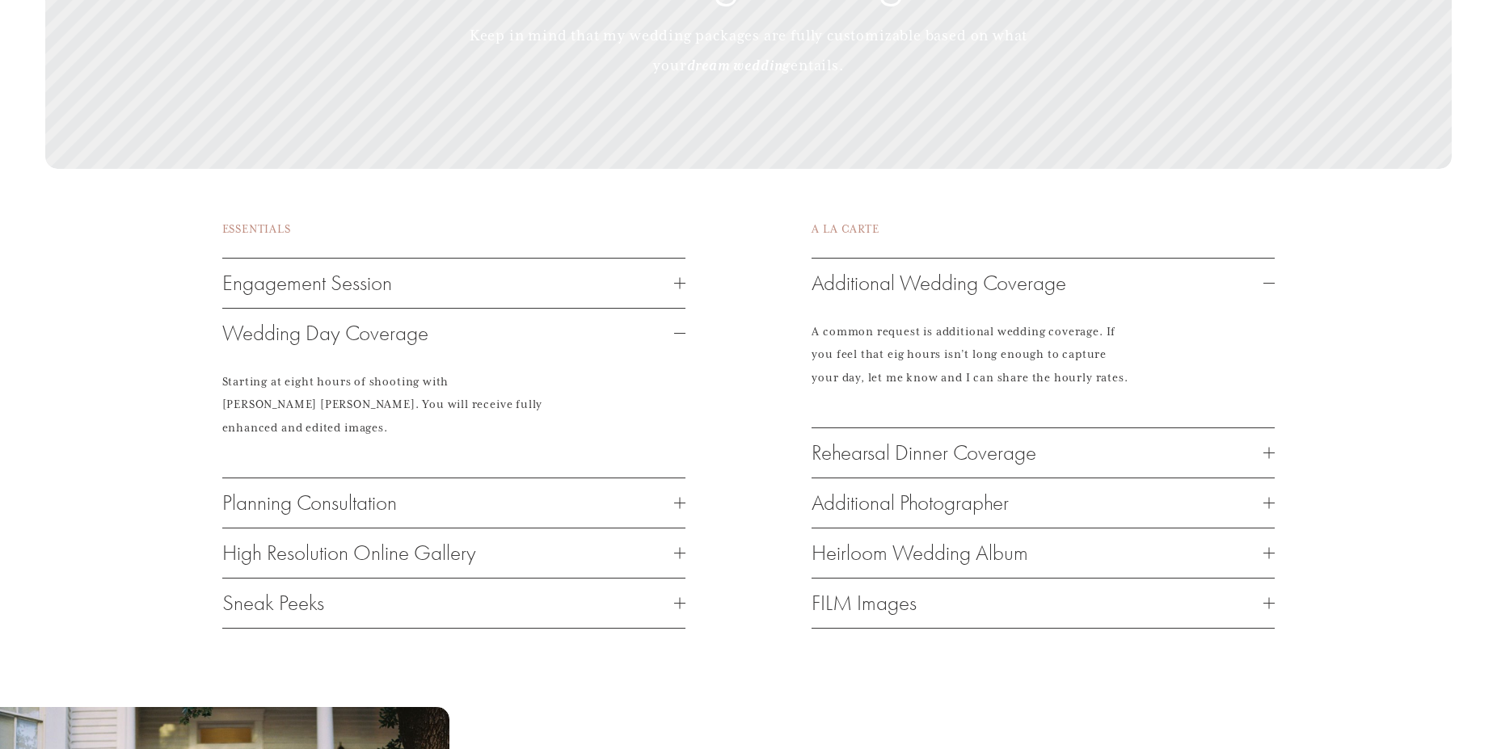
scroll to position [2308, 0]
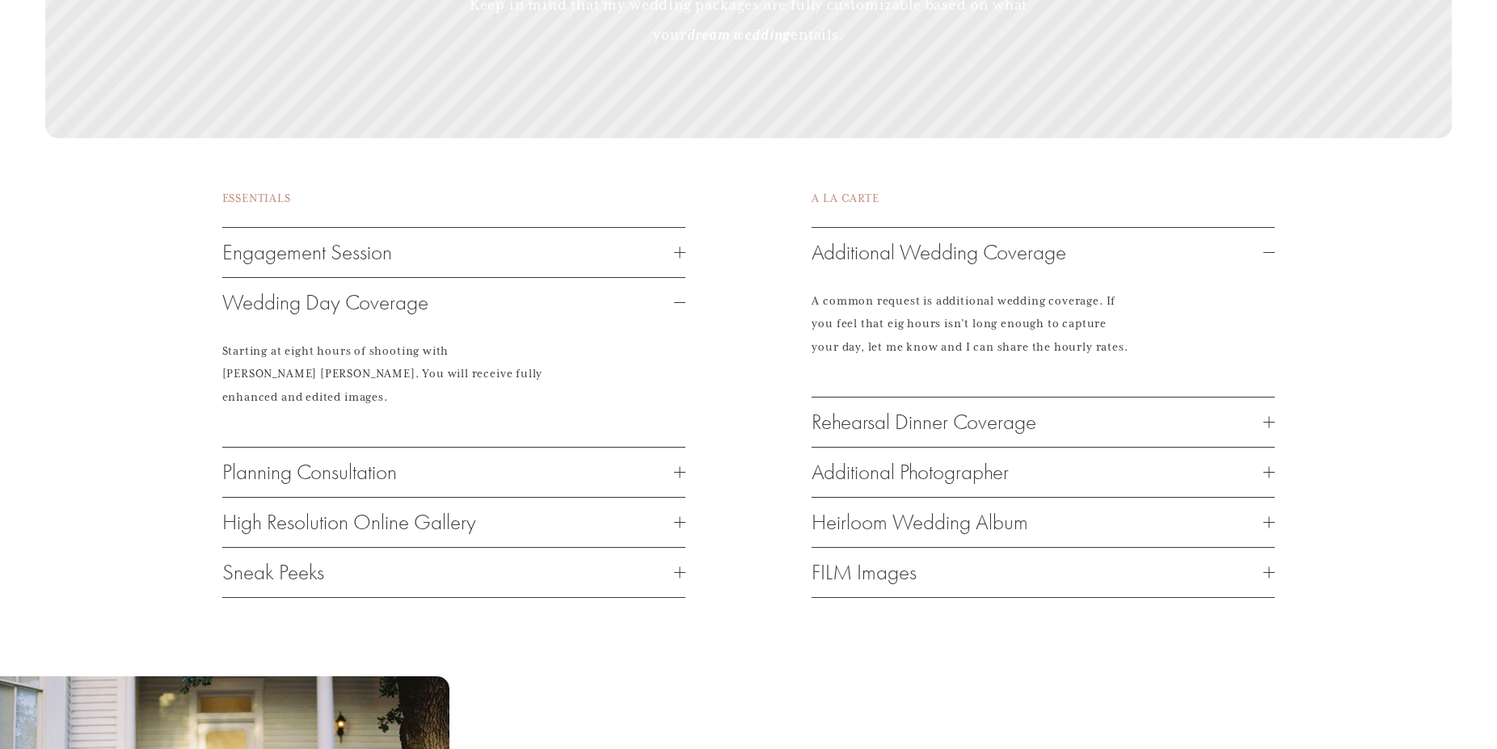
click at [446, 377] on p "Starting at eight hours of shooting with [PERSON_NAME] [PERSON_NAME]. You will …" at bounding box center [384, 375] width 324 height 70
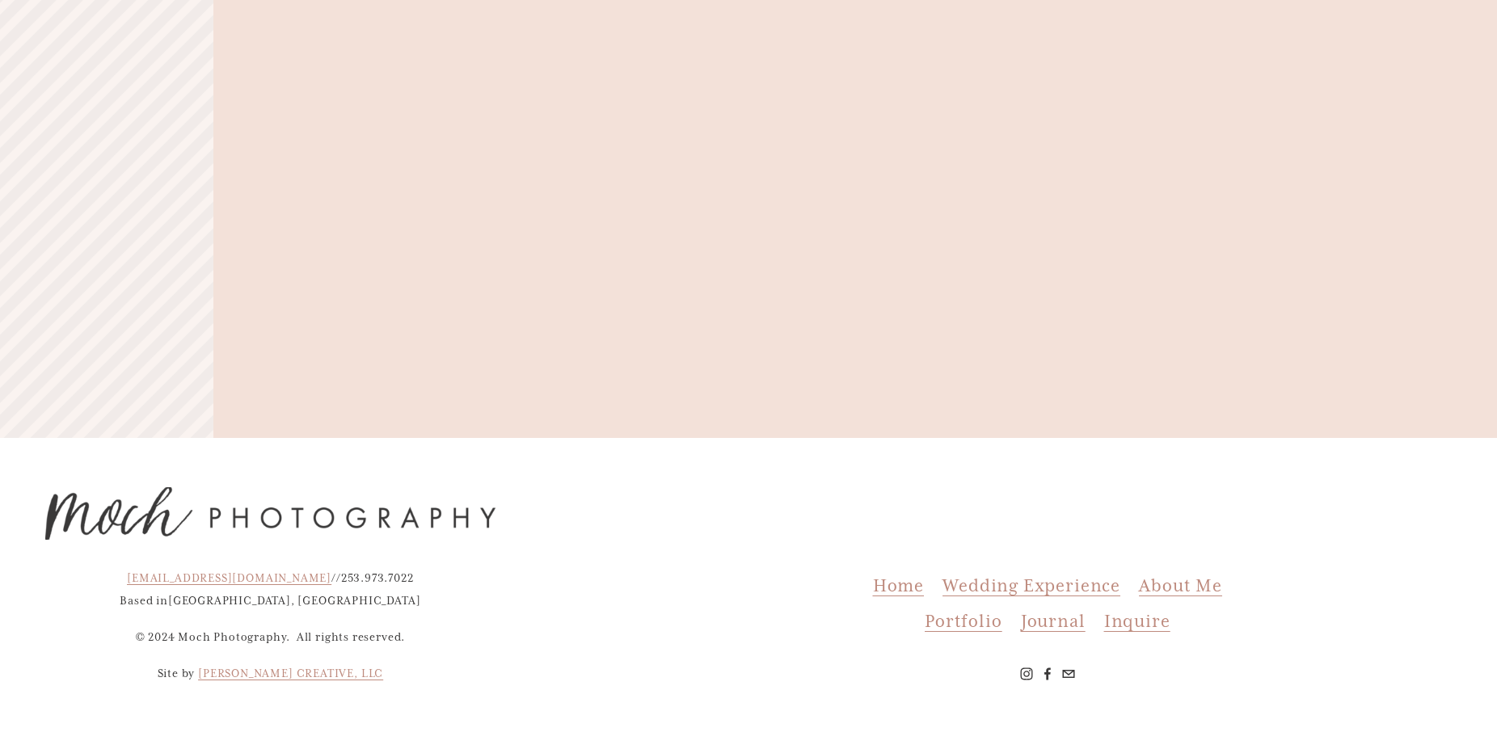
scroll to position [6971, 0]
